Goal: Task Accomplishment & Management: Manage account settings

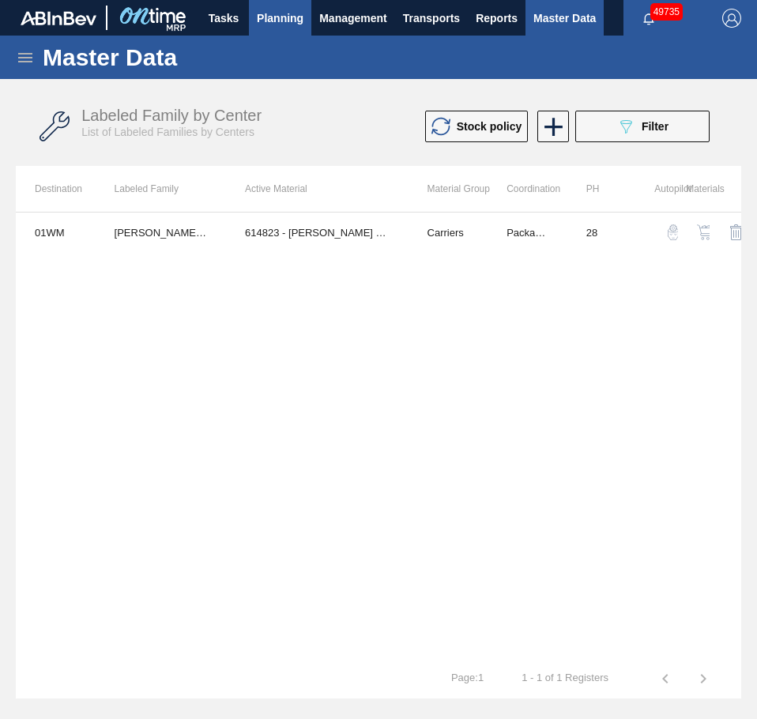
click at [265, 14] on span "Planning" at bounding box center [280, 18] width 47 height 19
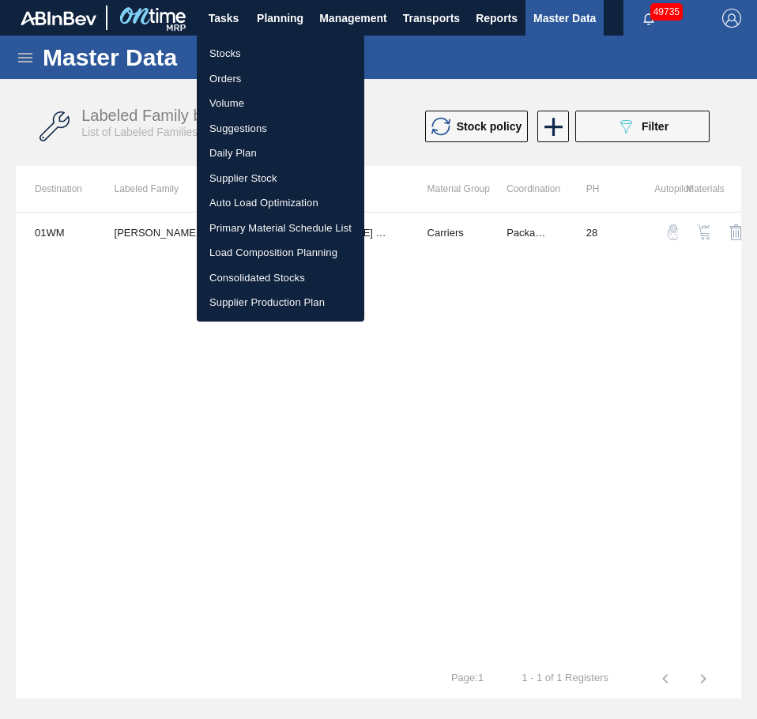
click at [236, 47] on li "Stocks" at bounding box center [280, 53] width 167 height 25
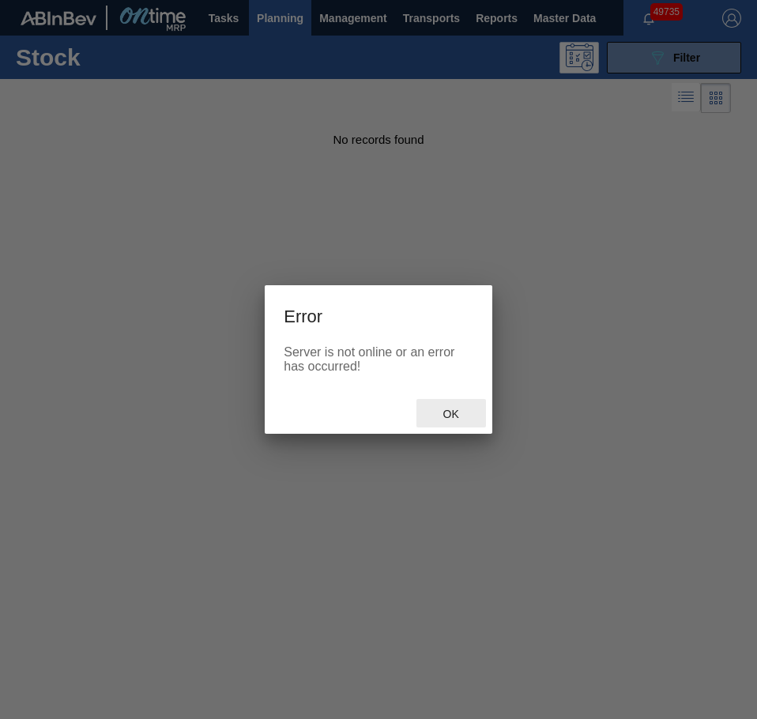
click at [441, 415] on span "Ok" at bounding box center [450, 414] width 41 height 13
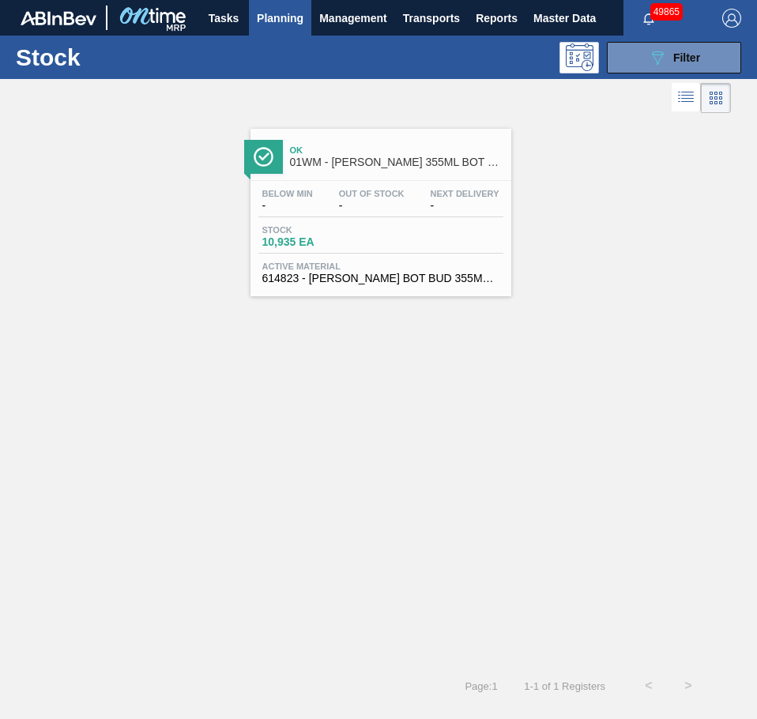
click at [598, 165] on div "Ok 01WM - [PERSON_NAME] 355ML BOT BSKT 6/355 LN DREAM BOTTLE Below Min - Out Of…" at bounding box center [378, 206] width 757 height 179
click at [624, 52] on button "089F7B8B-B2A5-4AFE-B5C0-19BA573D28AC Filter" at bounding box center [674, 58] width 134 height 32
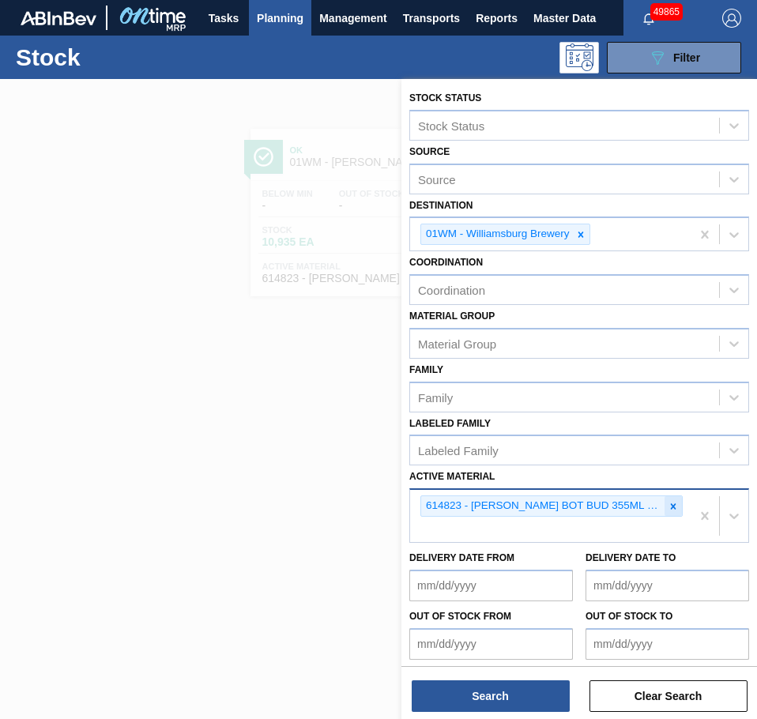
click at [671, 507] on icon at bounding box center [674, 506] width 6 height 6
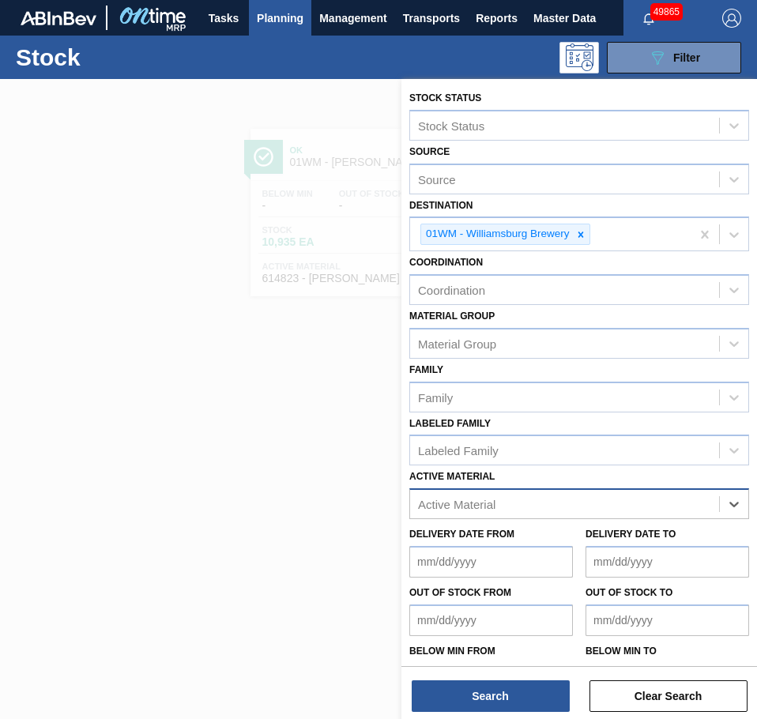
paste Material "677195"
type Material "677195"
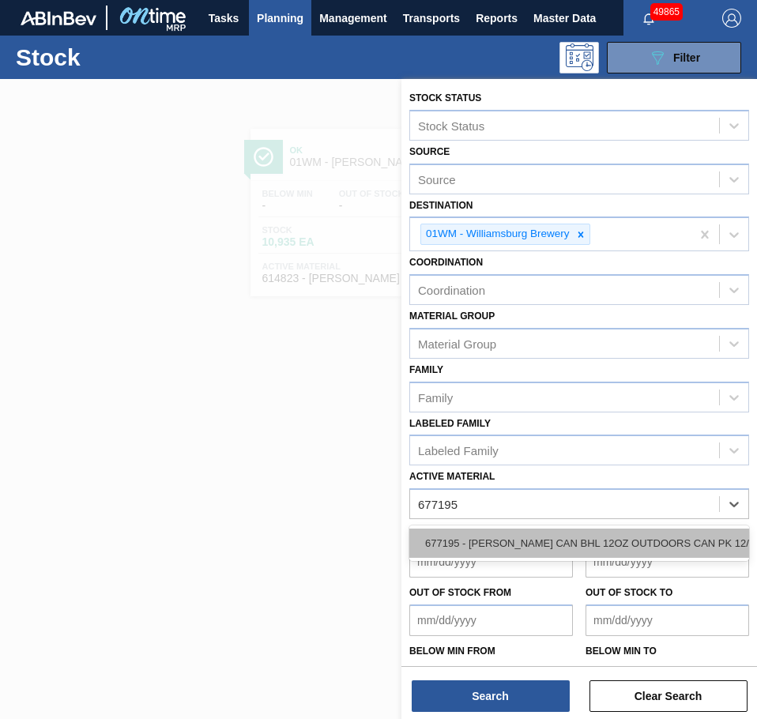
click at [463, 544] on div "677195 - [PERSON_NAME] CAN BHL 12OZ OUTDOORS CAN PK 12/12" at bounding box center [579, 542] width 340 height 29
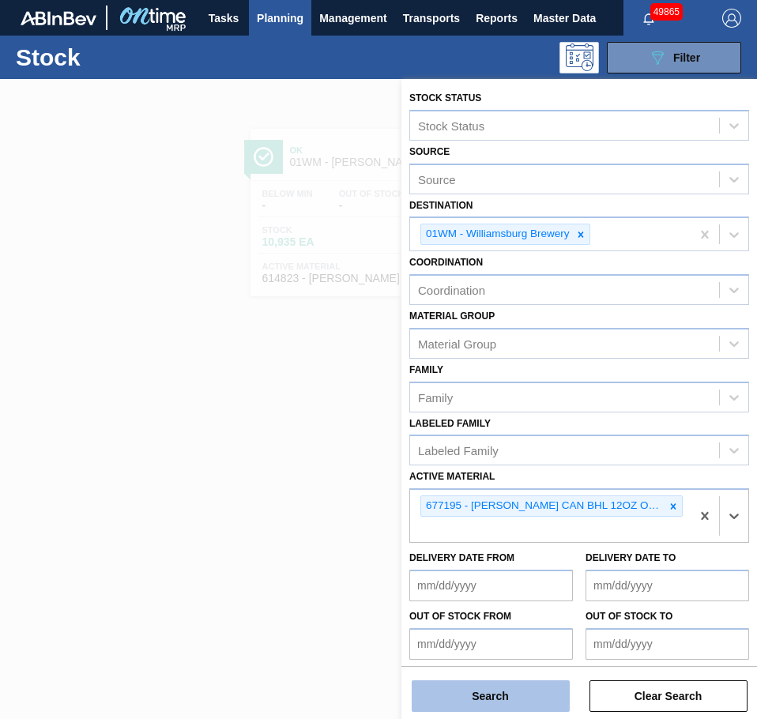
click at [459, 697] on button "Search" at bounding box center [490, 696] width 158 height 32
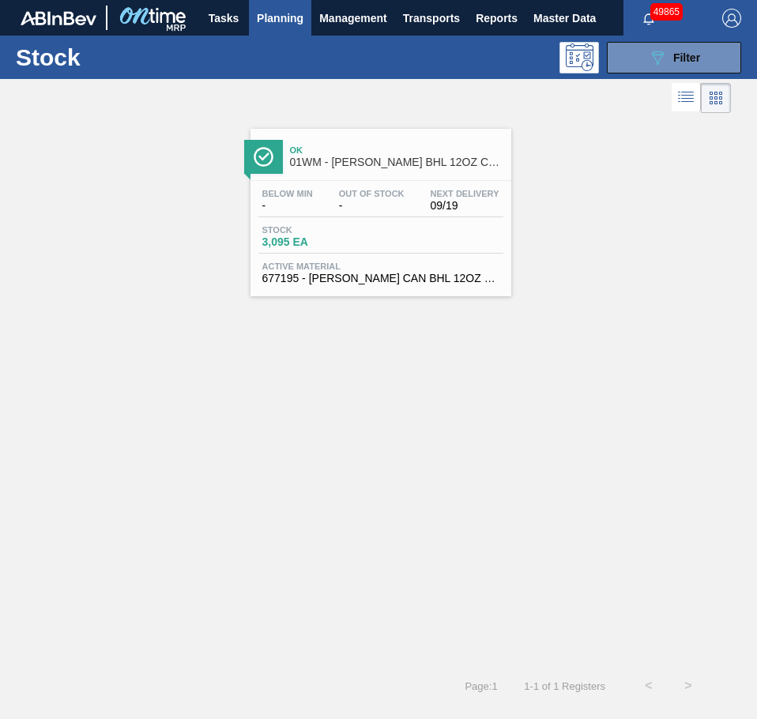
click at [380, 235] on div "Stock 3,095 EA" at bounding box center [380, 239] width 245 height 28
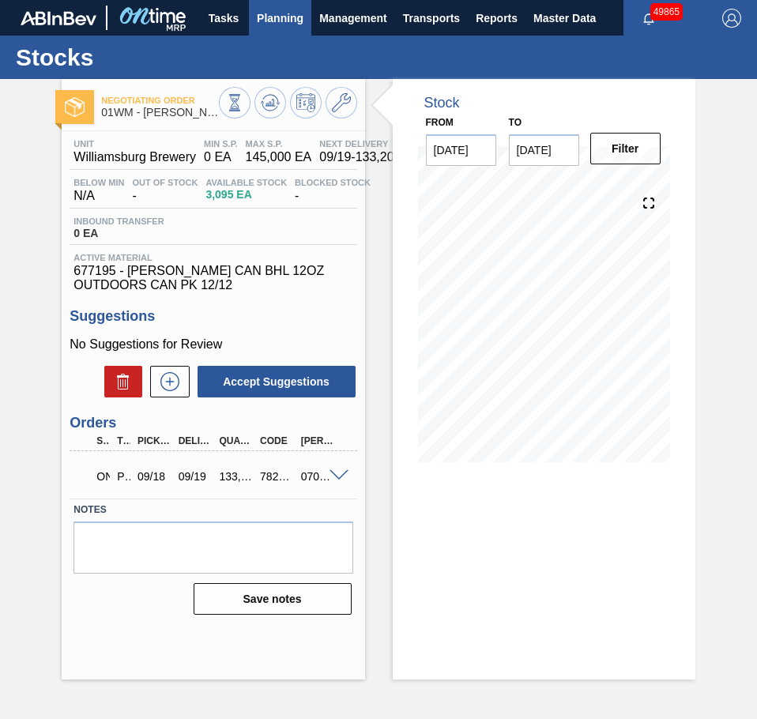
click at [263, 12] on span "Planning" at bounding box center [280, 18] width 47 height 19
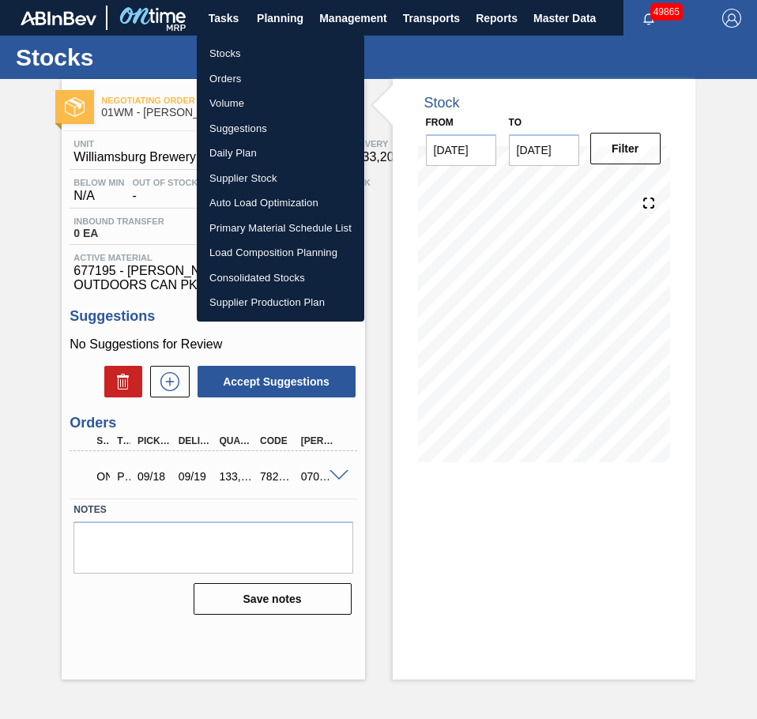
click at [231, 52] on li "Stocks" at bounding box center [280, 53] width 167 height 25
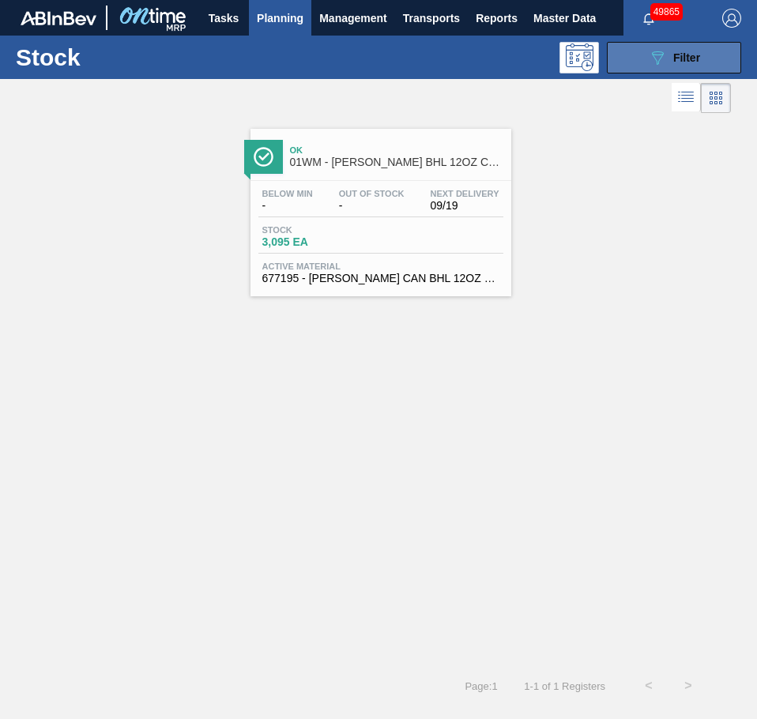
click at [633, 59] on button "089F7B8B-B2A5-4AFE-B5C0-19BA573D28AC Filter" at bounding box center [674, 58] width 134 height 32
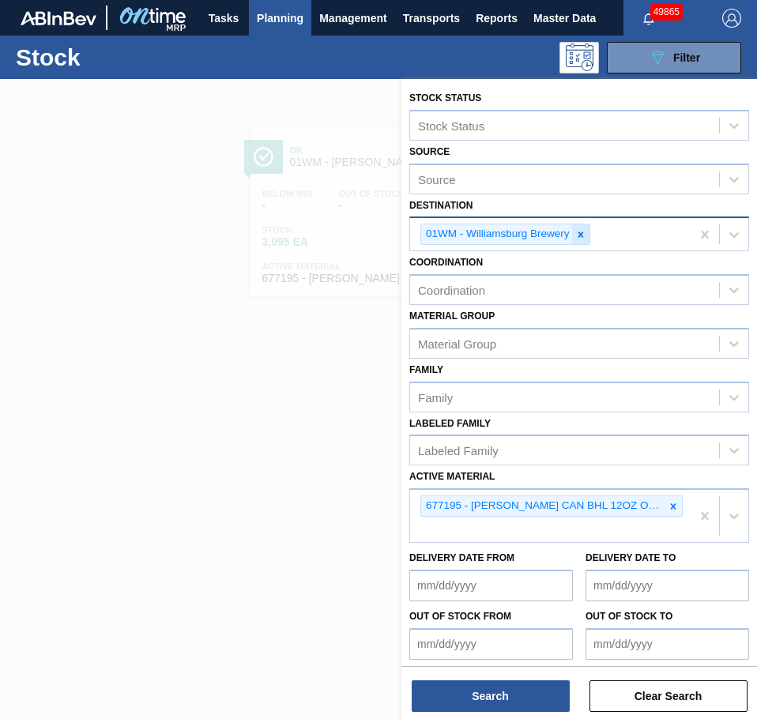
click at [578, 233] on icon at bounding box center [580, 234] width 6 height 6
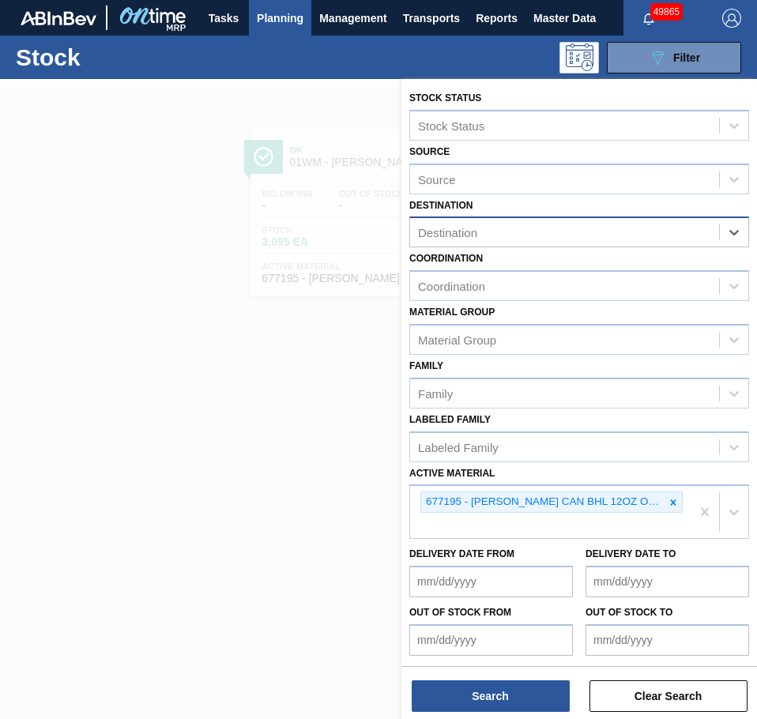
click at [578, 231] on div "Destination" at bounding box center [564, 232] width 309 height 23
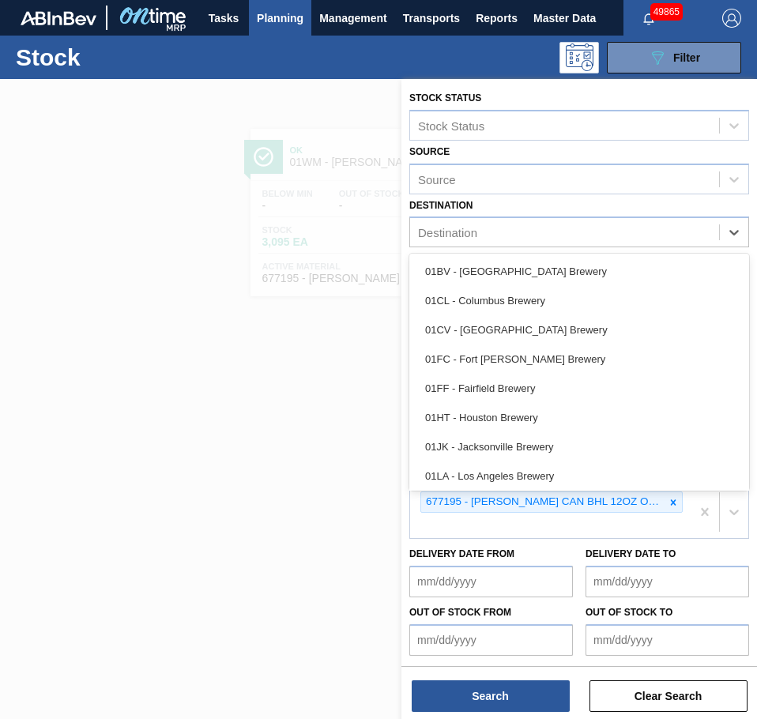
click at [505, 438] on div "01JK - Jacksonville Brewery" at bounding box center [579, 446] width 340 height 29
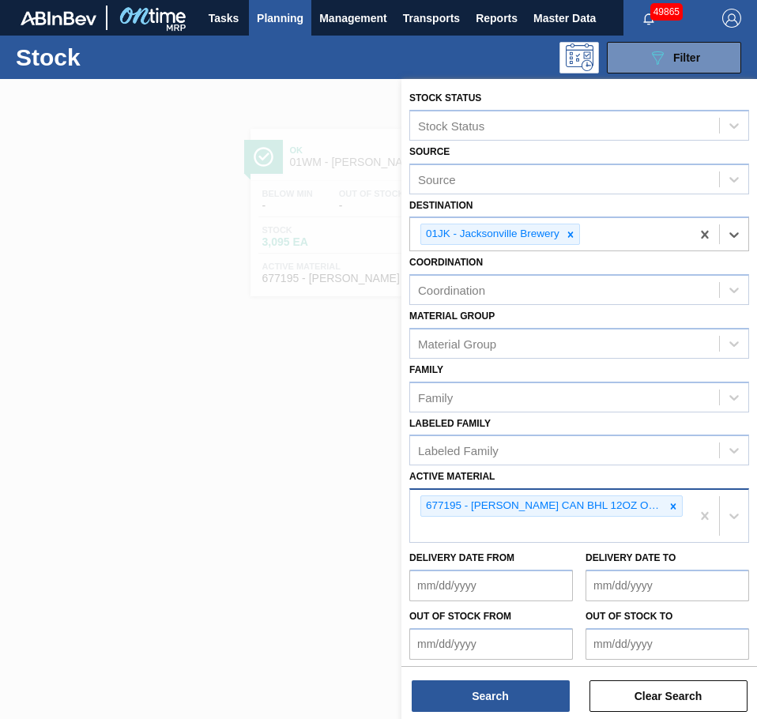
drag, startPoint x: 670, startPoint y: 507, endPoint x: 663, endPoint y: 513, distance: 9.0
click at [671, 507] on icon at bounding box center [672, 506] width 11 height 11
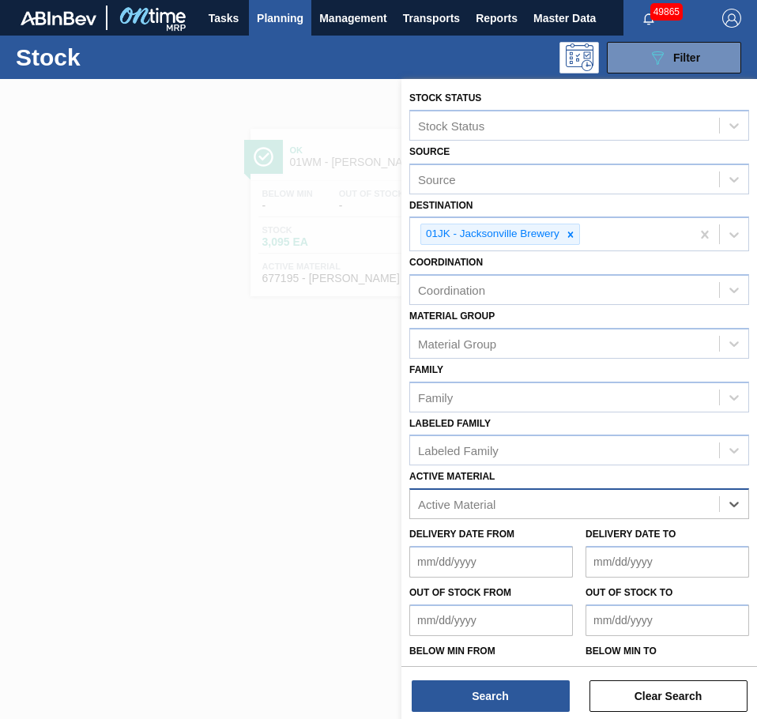
paste Material "676468"
type Material "676468"
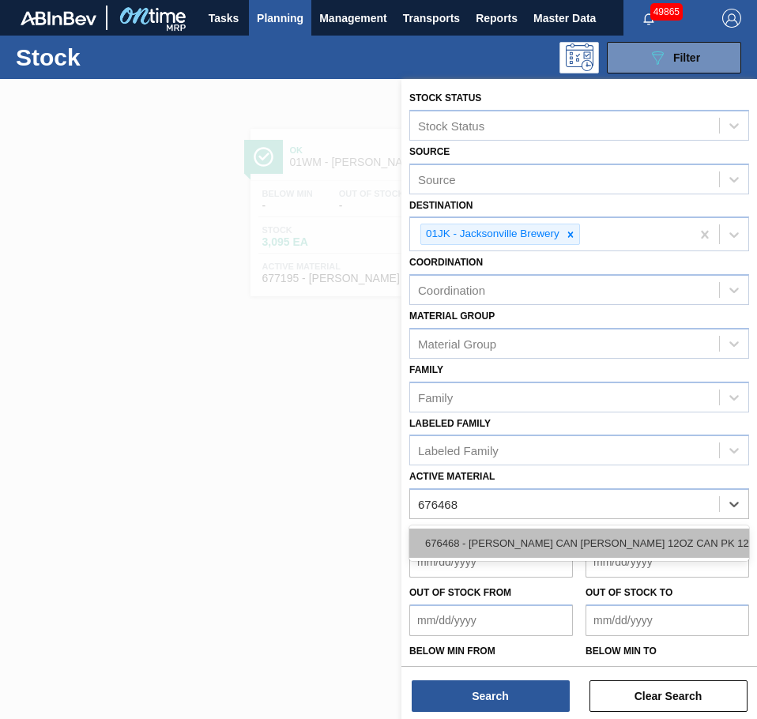
click at [499, 536] on div "676468 - [PERSON_NAME] CAN [PERSON_NAME] 12OZ CAN PK 12/12 CAN 0922" at bounding box center [579, 542] width 340 height 29
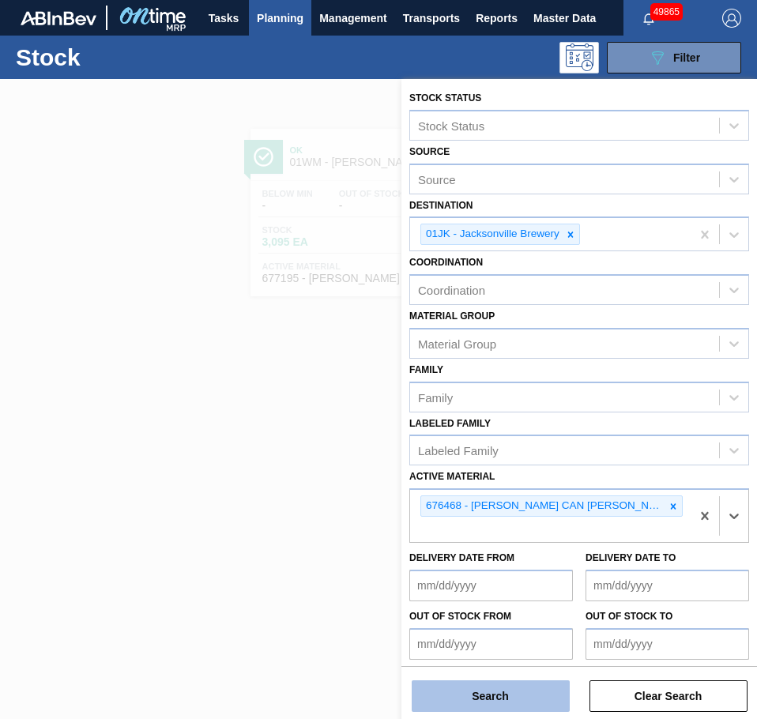
click at [481, 694] on button "Search" at bounding box center [490, 696] width 158 height 32
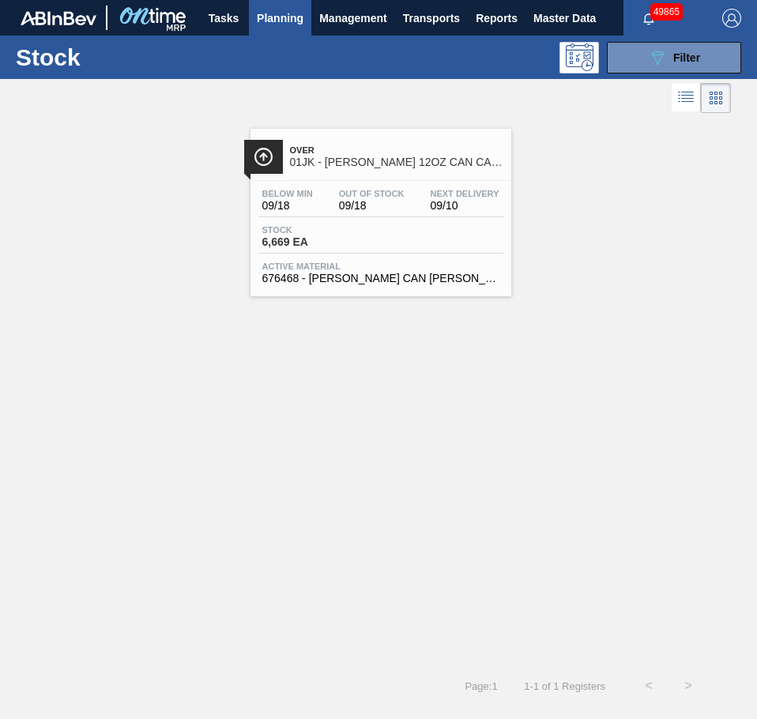
click at [411, 201] on div "Below Min 09/18 Out Of Stock 09/18 Next Delivery 09/10" at bounding box center [380, 203] width 245 height 28
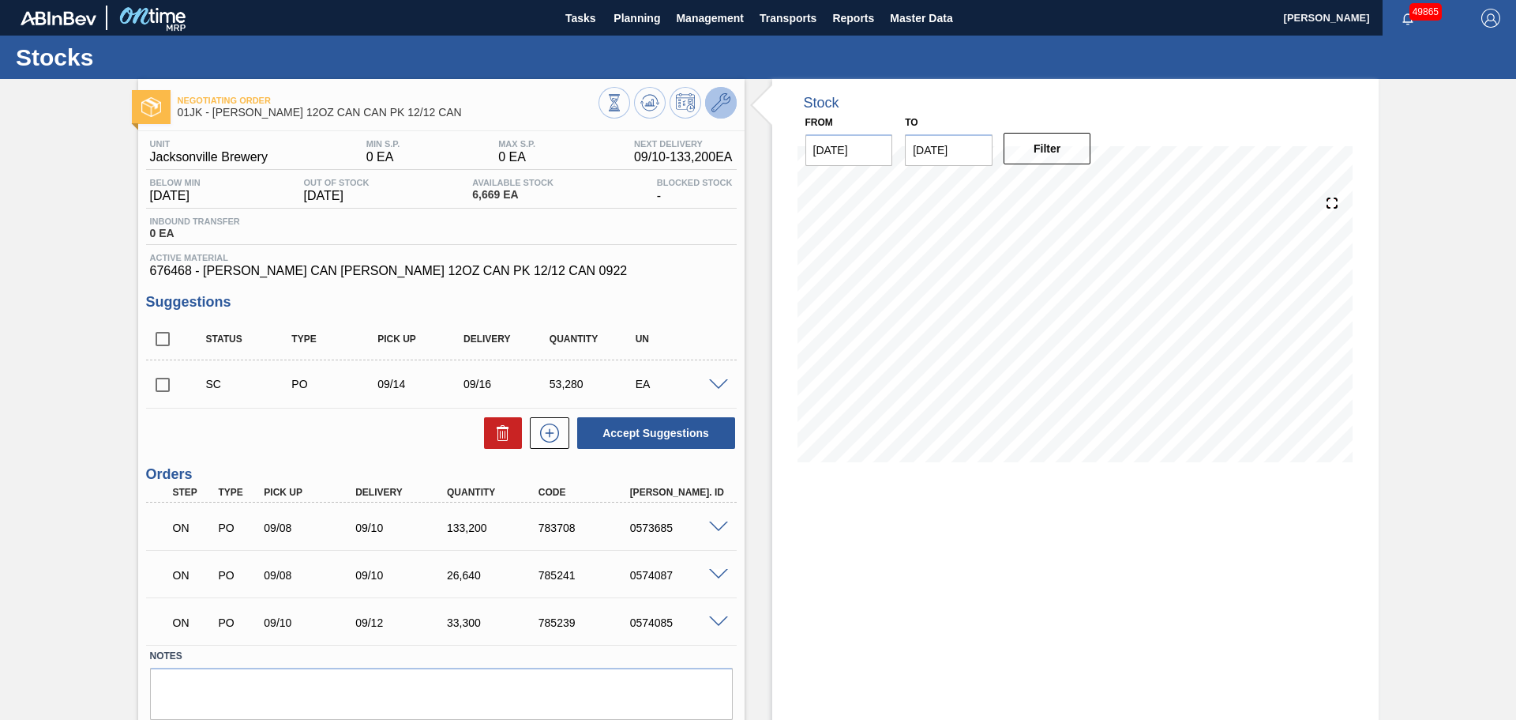
click at [714, 101] on icon at bounding box center [721, 102] width 19 height 19
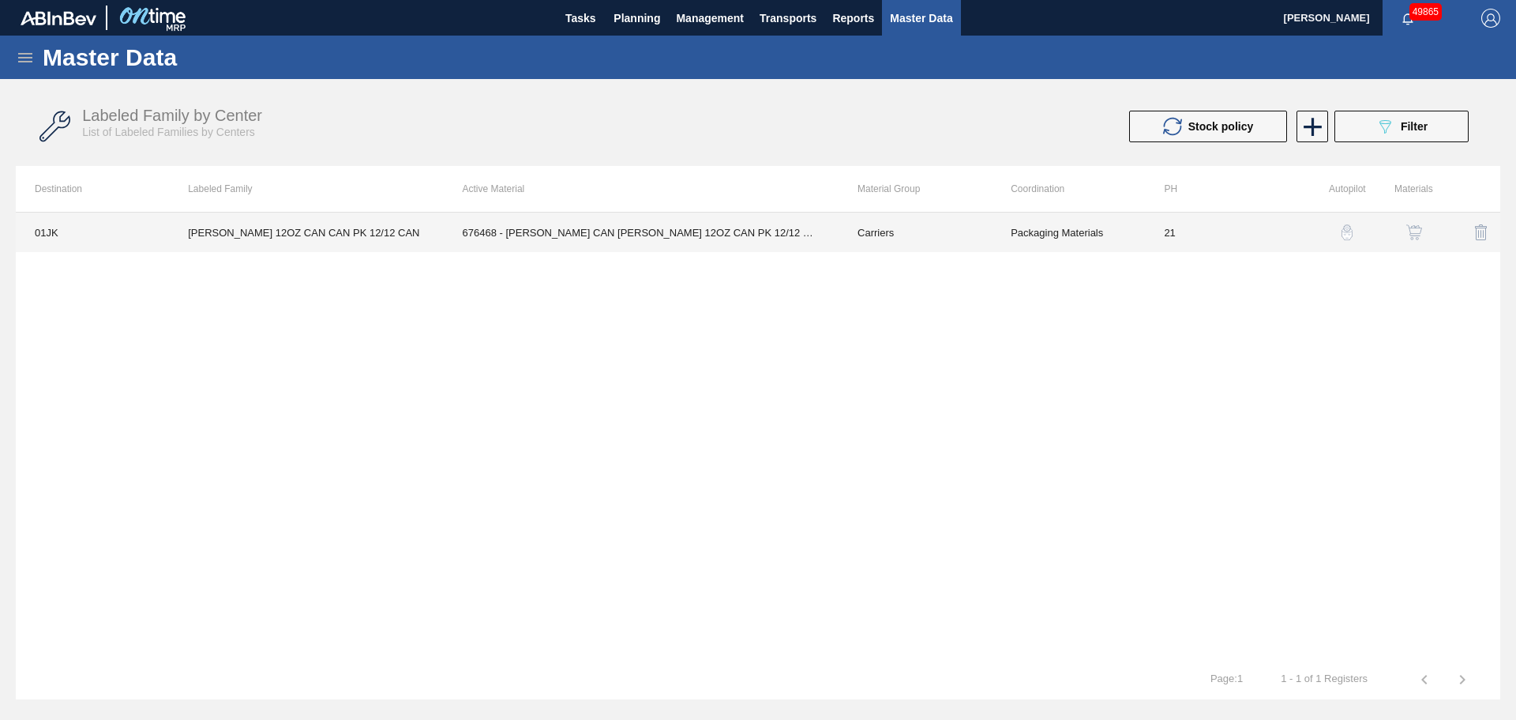
click at [756, 231] on td "676468 - [PERSON_NAME] CAN [PERSON_NAME] 12OZ CAN PK 12/12 CAN 0922" at bounding box center [641, 231] width 395 height 39
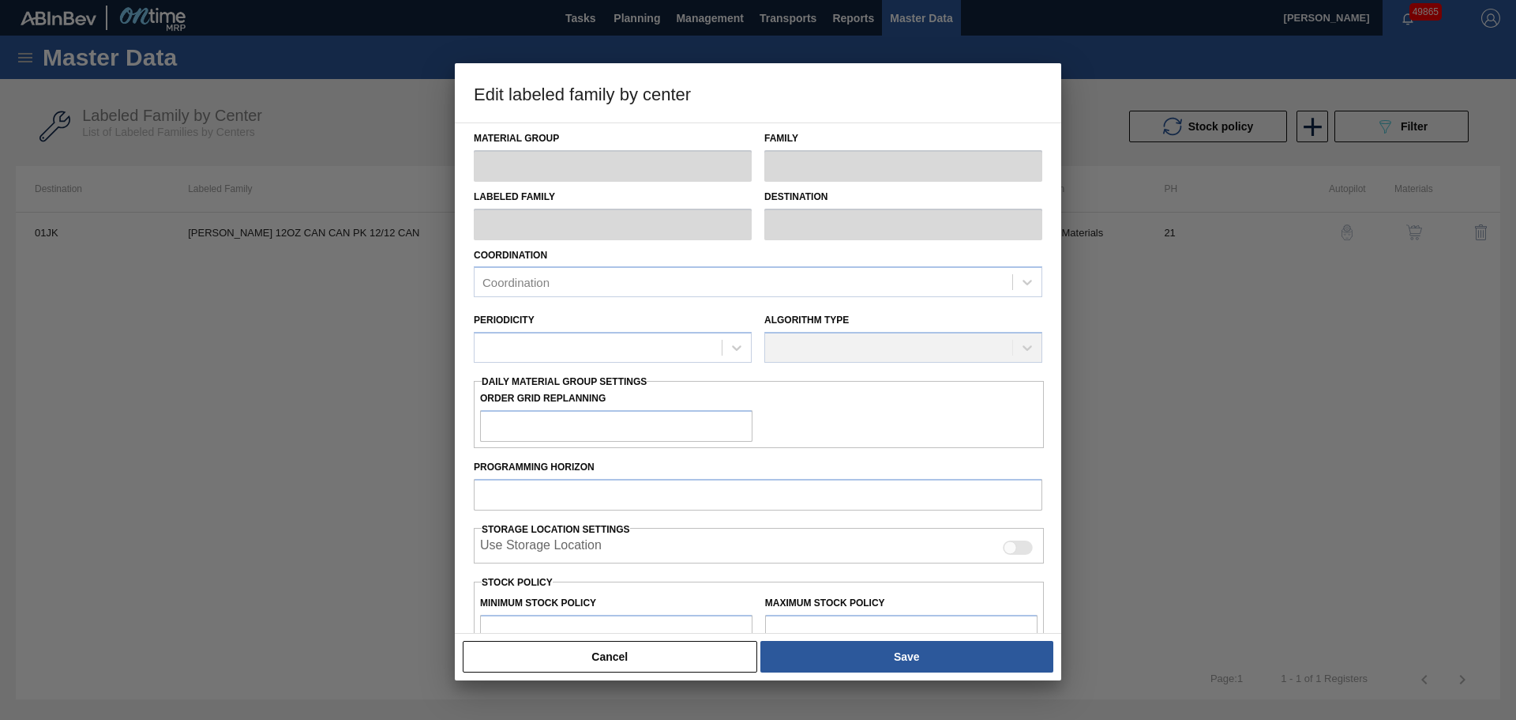
type input "Carriers"
type input "Can Carriers"
type input "[PERSON_NAME] 12OZ CAN CAN PK 12/12 CAN"
type input "01JK - Jacksonville Brewery"
type input "21"
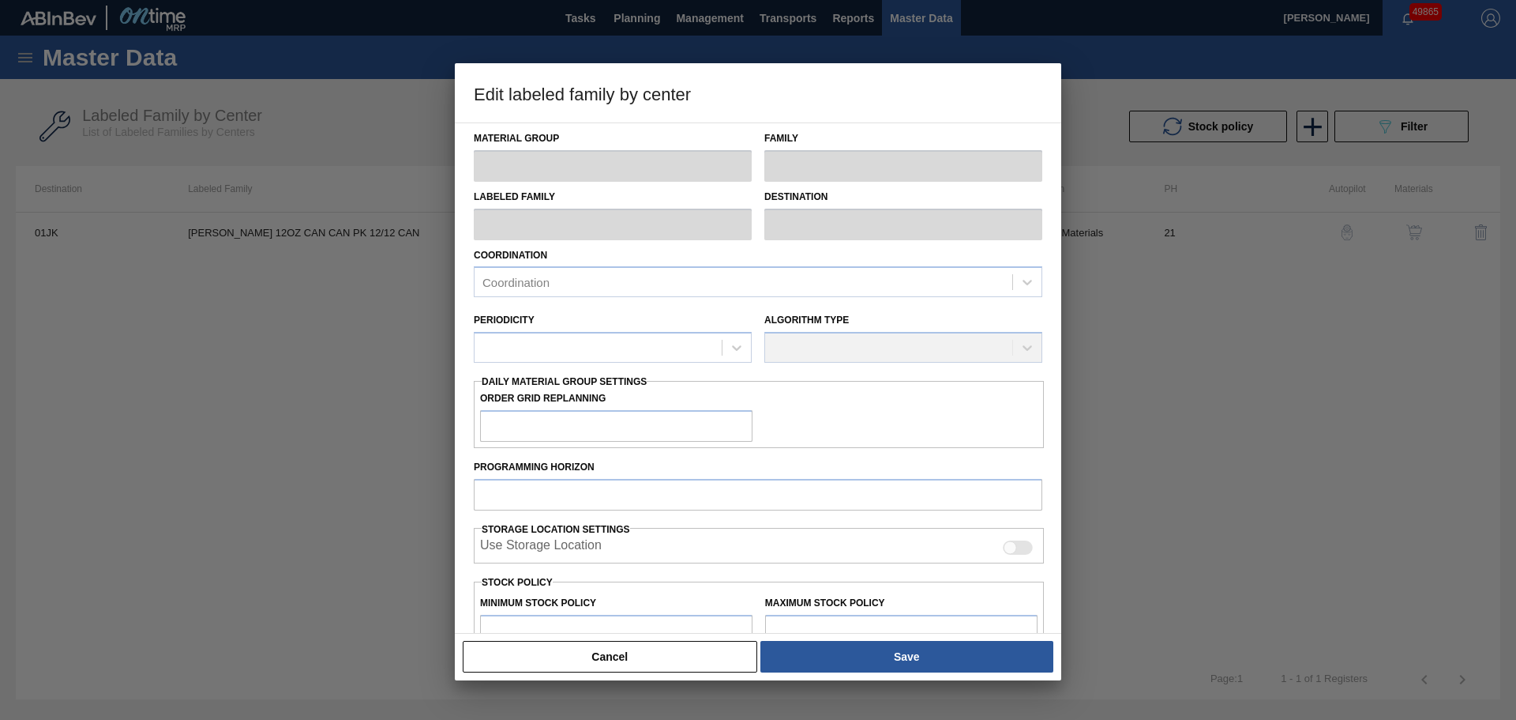
type input "0"
type input "100"
type input "0"
checkbox input "true"
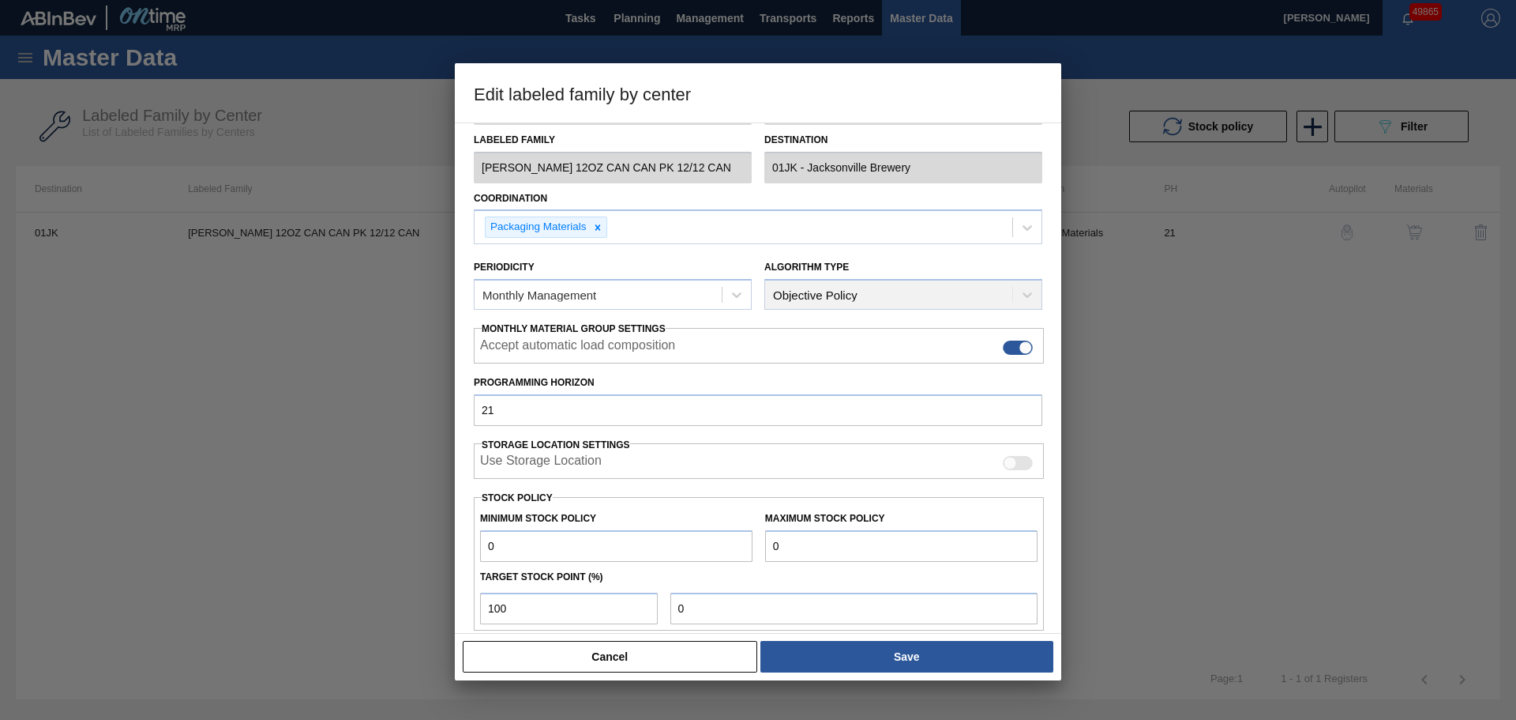
scroll to position [192, 0]
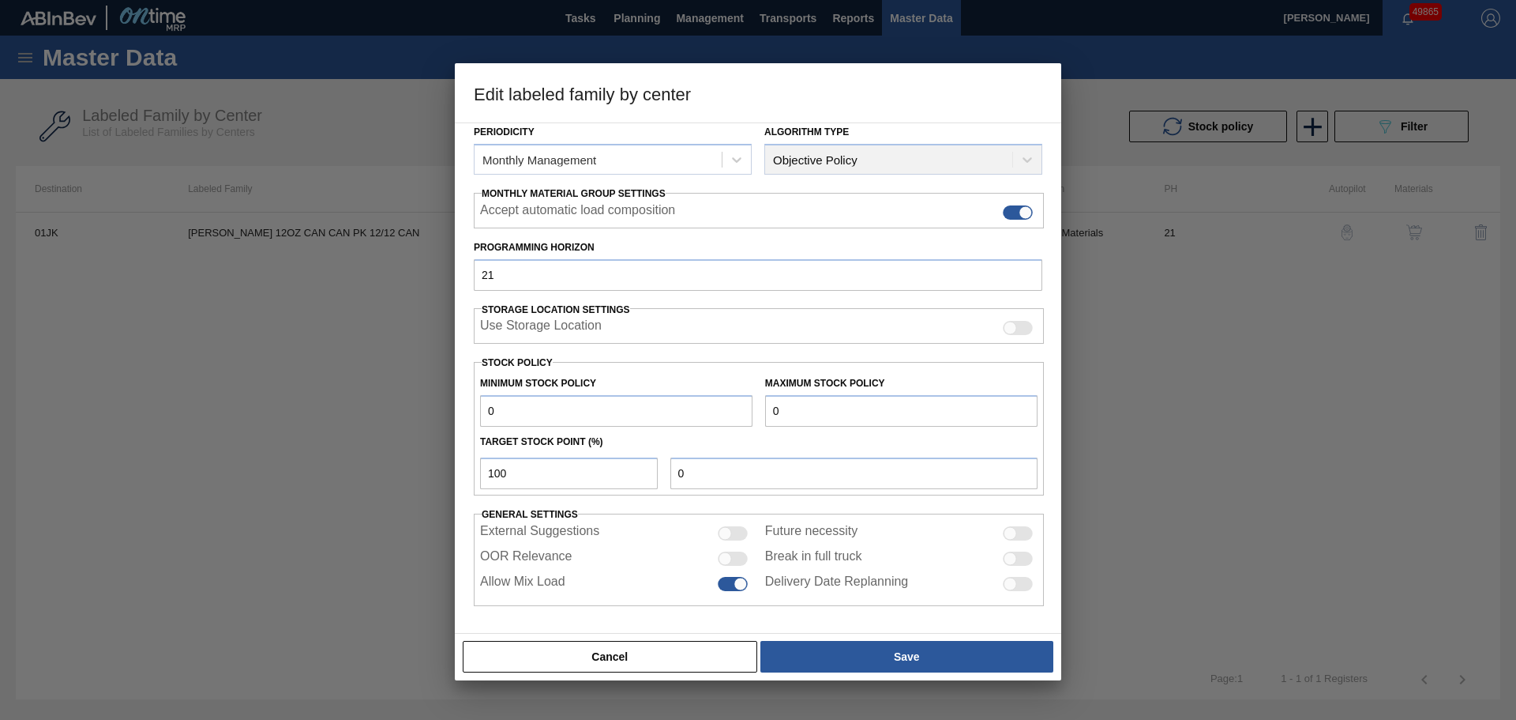
drag, startPoint x: 808, startPoint y: 414, endPoint x: 723, endPoint y: 416, distance: 84.5
click at [723, 416] on div "Minimum Stock Policy 0 Maximum Stock Policy 0" at bounding box center [759, 397] width 570 height 58
paste input "text"
click at [756, 408] on input "text" at bounding box center [901, 411] width 272 height 32
paste input "322,928"
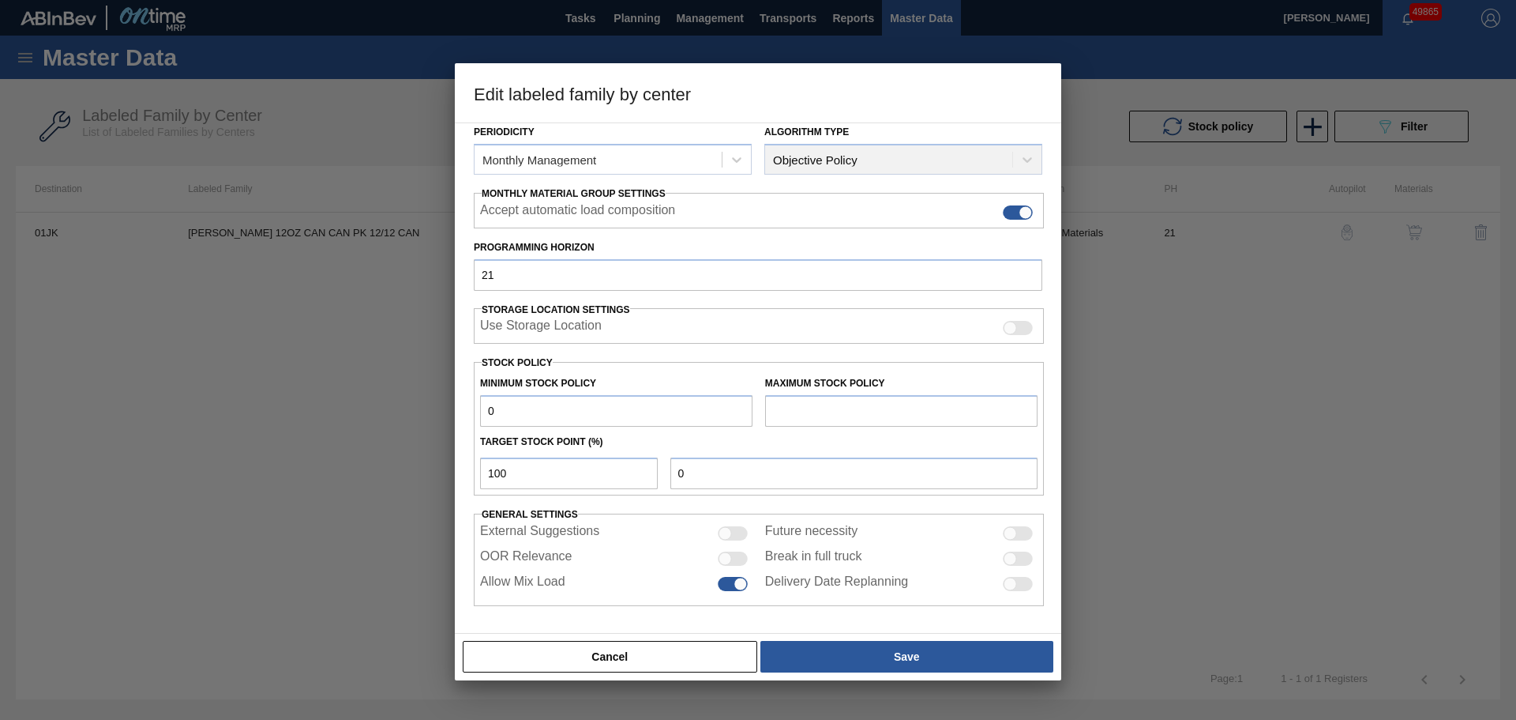
type input "322,928"
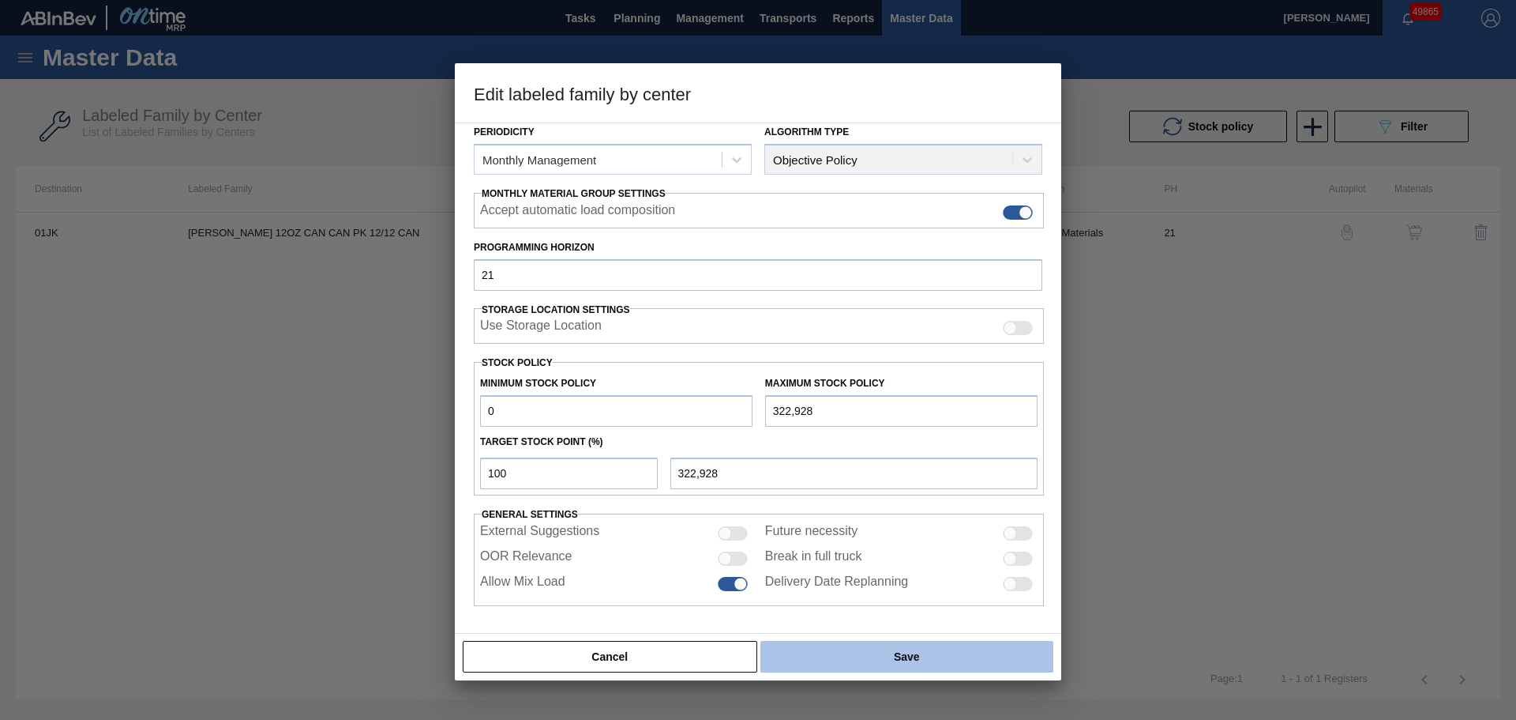
type input "322,928"
click at [756, 659] on button "Save" at bounding box center [907, 657] width 293 height 32
